Goal: Transaction & Acquisition: Register for event/course

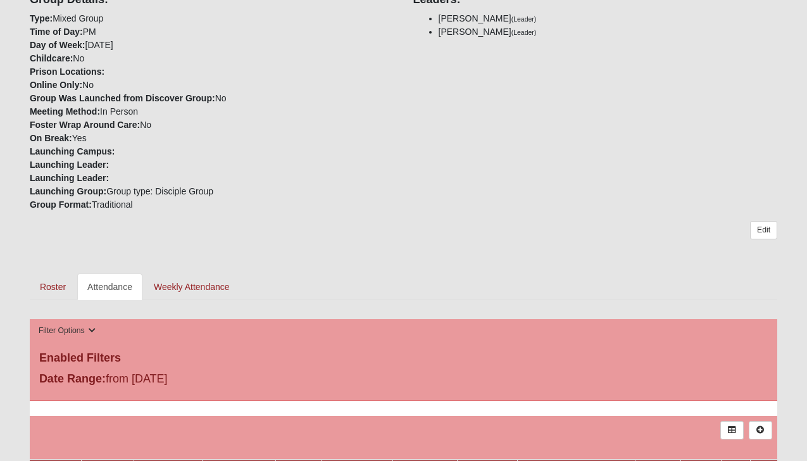
scroll to position [308, 0]
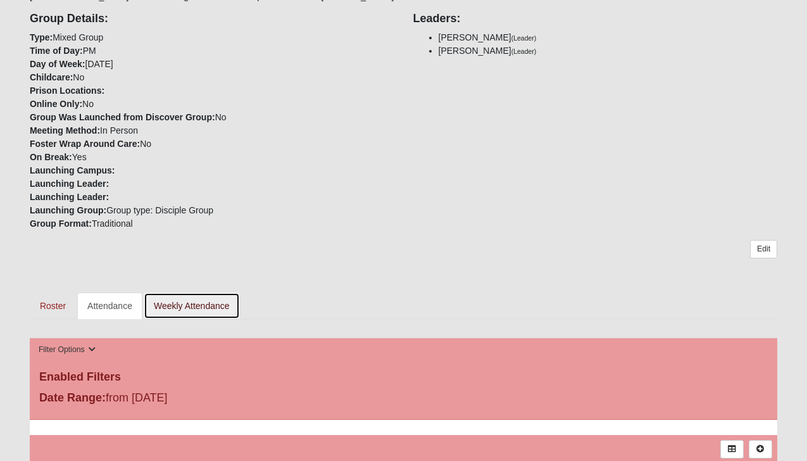
click at [195, 307] on link "Weekly Attendance" at bounding box center [192, 306] width 96 height 27
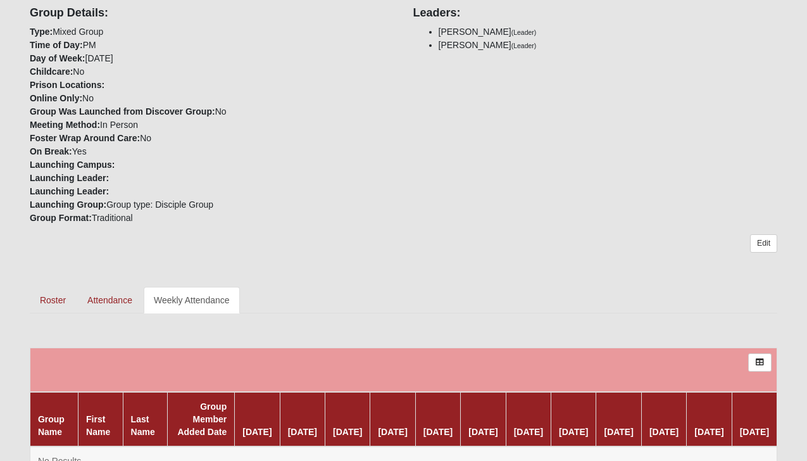
scroll to position [291, 0]
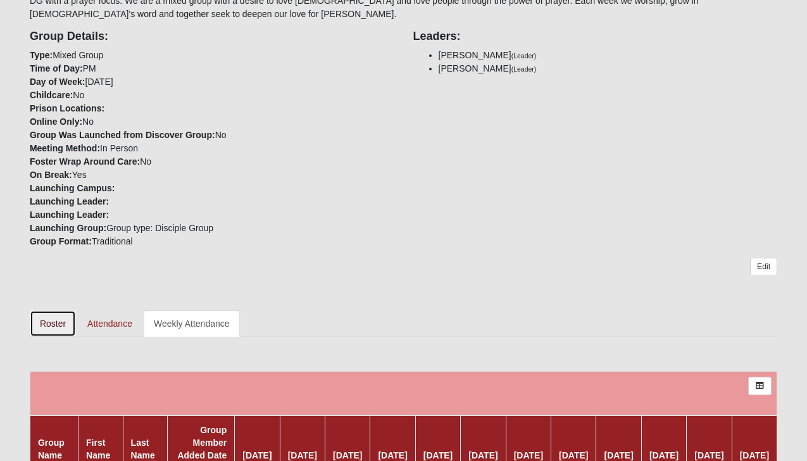
click at [52, 327] on link "Roster" at bounding box center [53, 323] width 46 height 27
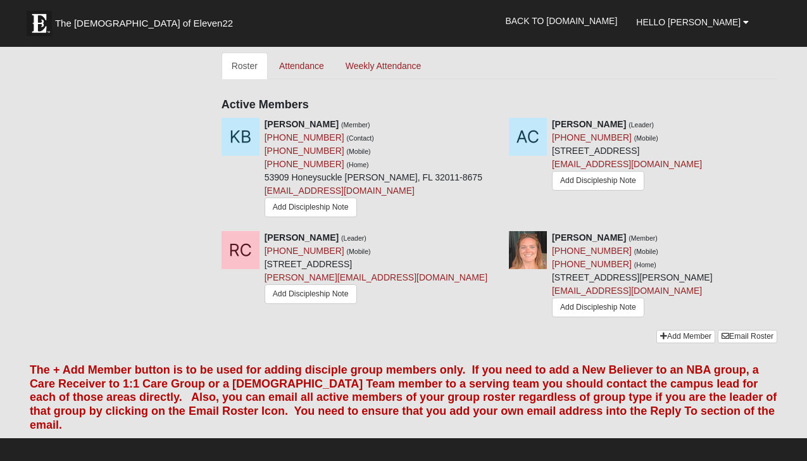
scroll to position [550, 0]
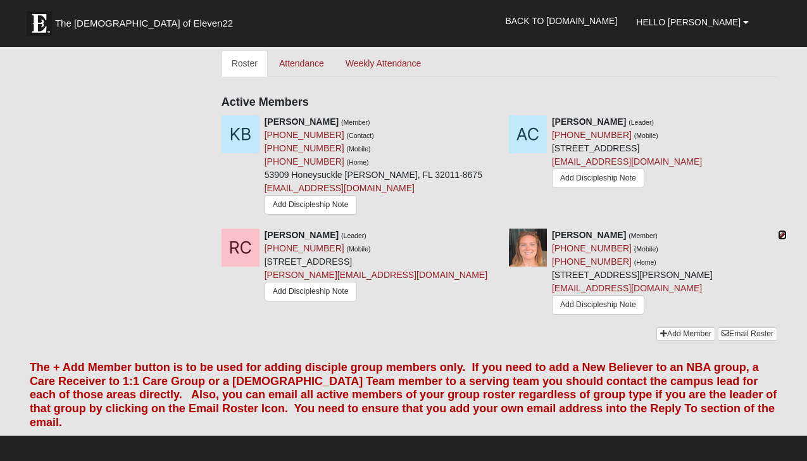
click at [783, 236] on icon at bounding box center [782, 234] width 9 height 9
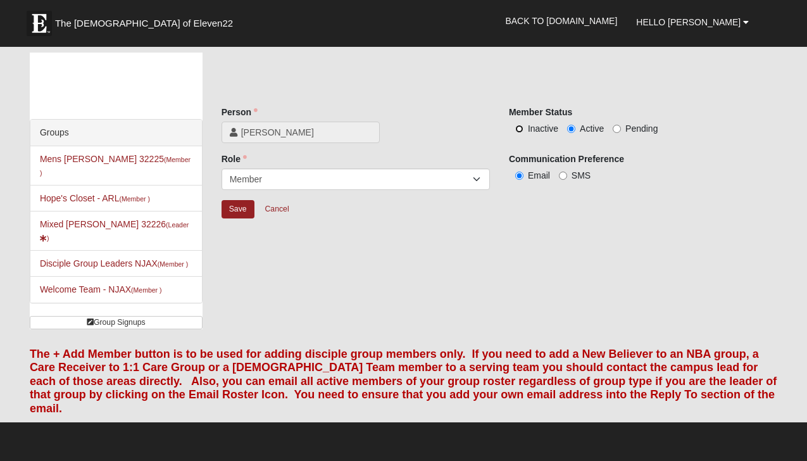
click at [519, 128] on input "Inactive" at bounding box center [519, 129] width 8 height 8
radio input "true"
click at [241, 212] on input "Save" at bounding box center [238, 209] width 33 height 18
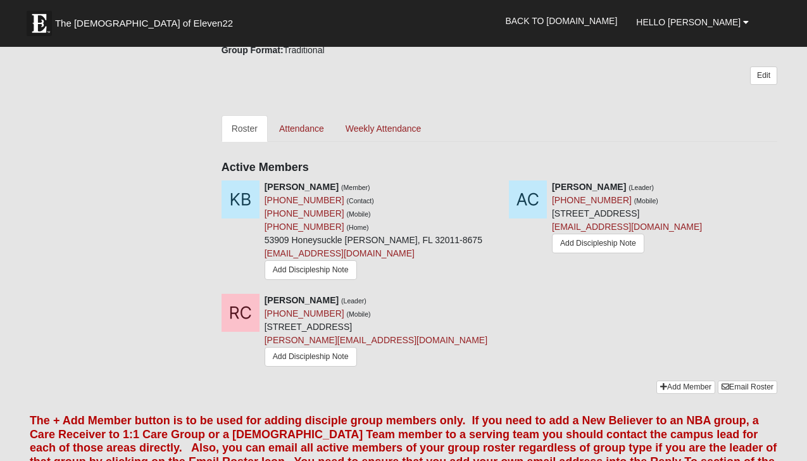
scroll to position [474, 0]
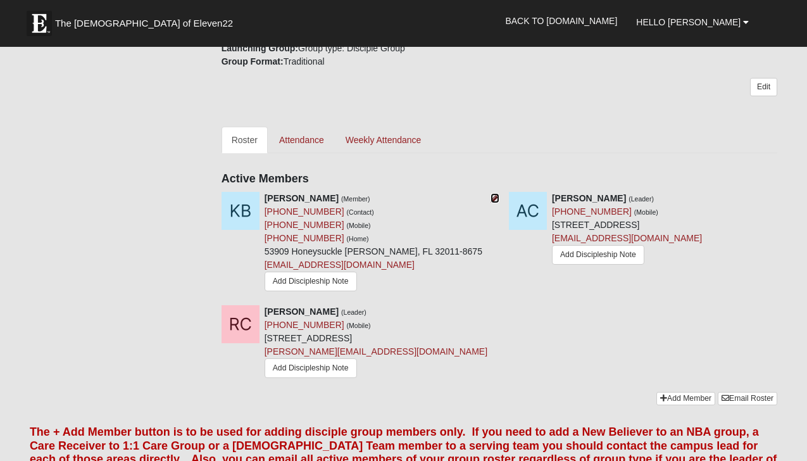
click at [494, 198] on icon at bounding box center [495, 198] width 9 height 9
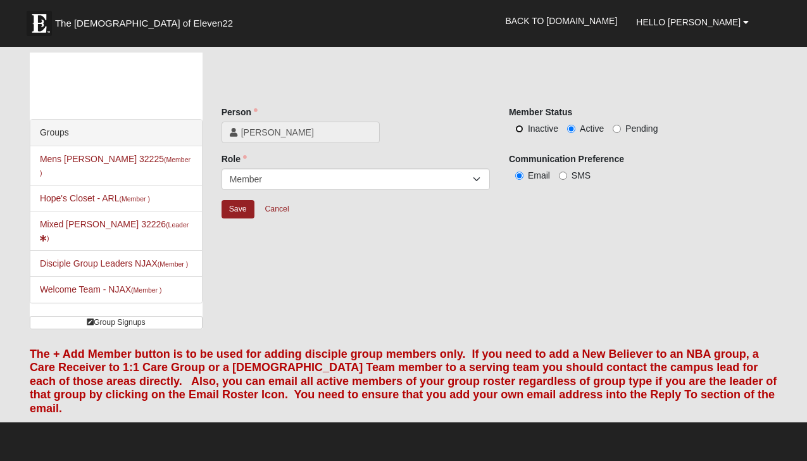
click at [519, 129] on input "Inactive" at bounding box center [519, 129] width 8 height 8
radio input "true"
click at [245, 208] on input "Save" at bounding box center [238, 209] width 33 height 18
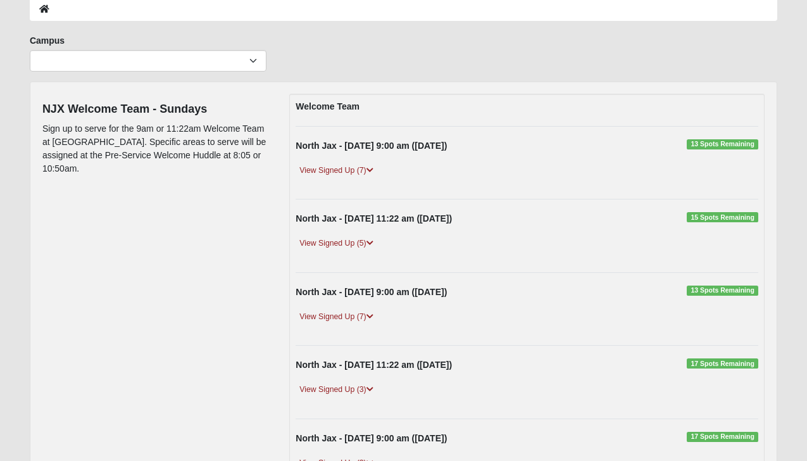
scroll to position [69, 0]
click at [713, 143] on span "13 Spots Remaining" at bounding box center [723, 144] width 72 height 10
click at [351, 170] on link "View Signed Up (7)" at bounding box center [336, 169] width 81 height 13
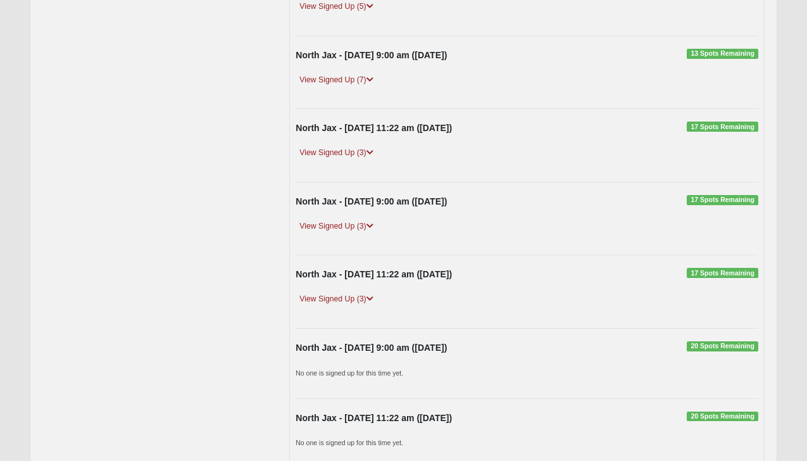
scroll to position [548, 0]
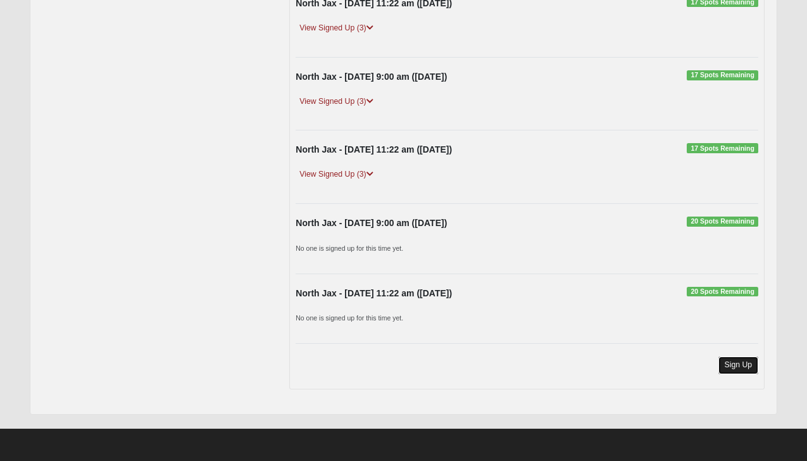
click at [733, 369] on link "Sign Up" at bounding box center [739, 364] width 41 height 17
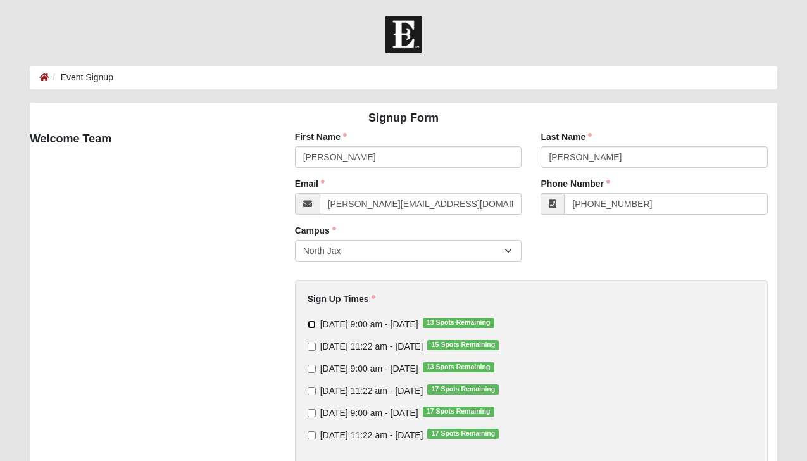
click at [312, 323] on input "[DATE] 9:00 am - [DATE] 13 Spots Remaining" at bounding box center [312, 324] width 8 height 8
checkbox input "true"
click at [311, 369] on input "[DATE] 9:00 am - [DATE] 13 Spots Remaining" at bounding box center [312, 369] width 8 height 8
checkbox input "true"
click at [312, 411] on input "[DATE] 9:00 am - [DATE] 17 Spots Remaining" at bounding box center [312, 413] width 8 height 8
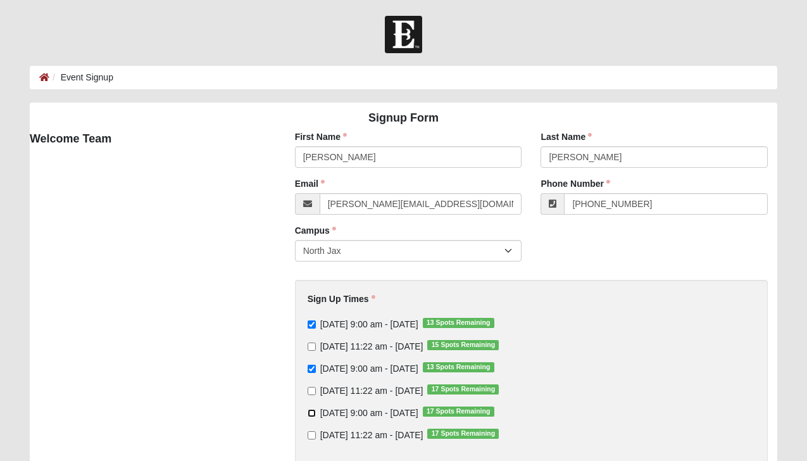
checkbox input "true"
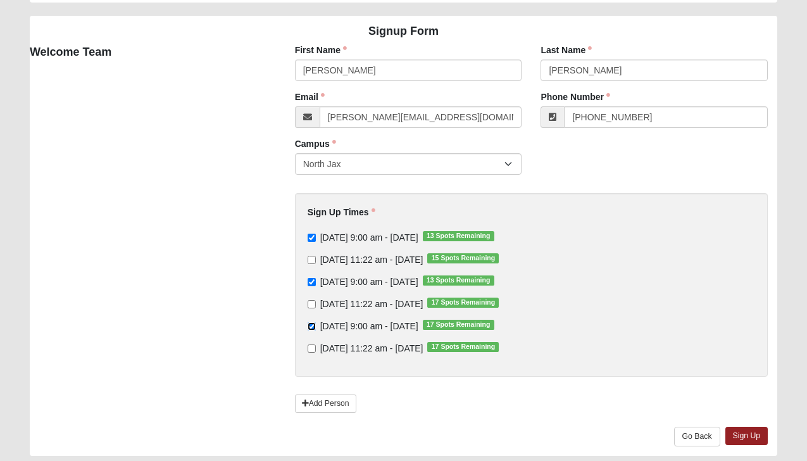
scroll to position [94, 0]
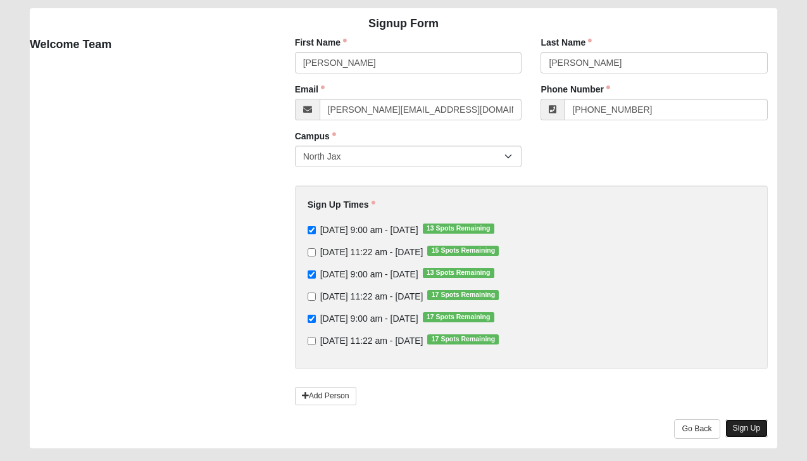
click at [748, 430] on link "Sign Up" at bounding box center [747, 428] width 43 height 18
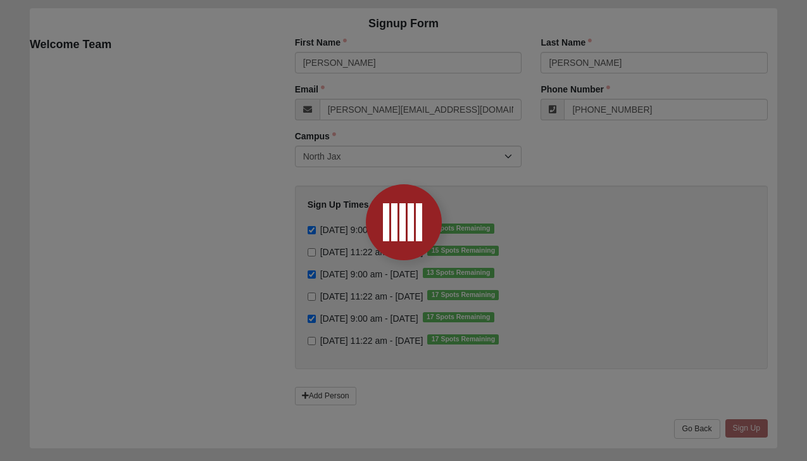
scroll to position [0, 0]
